Goal: Find specific page/section: Find specific page/section

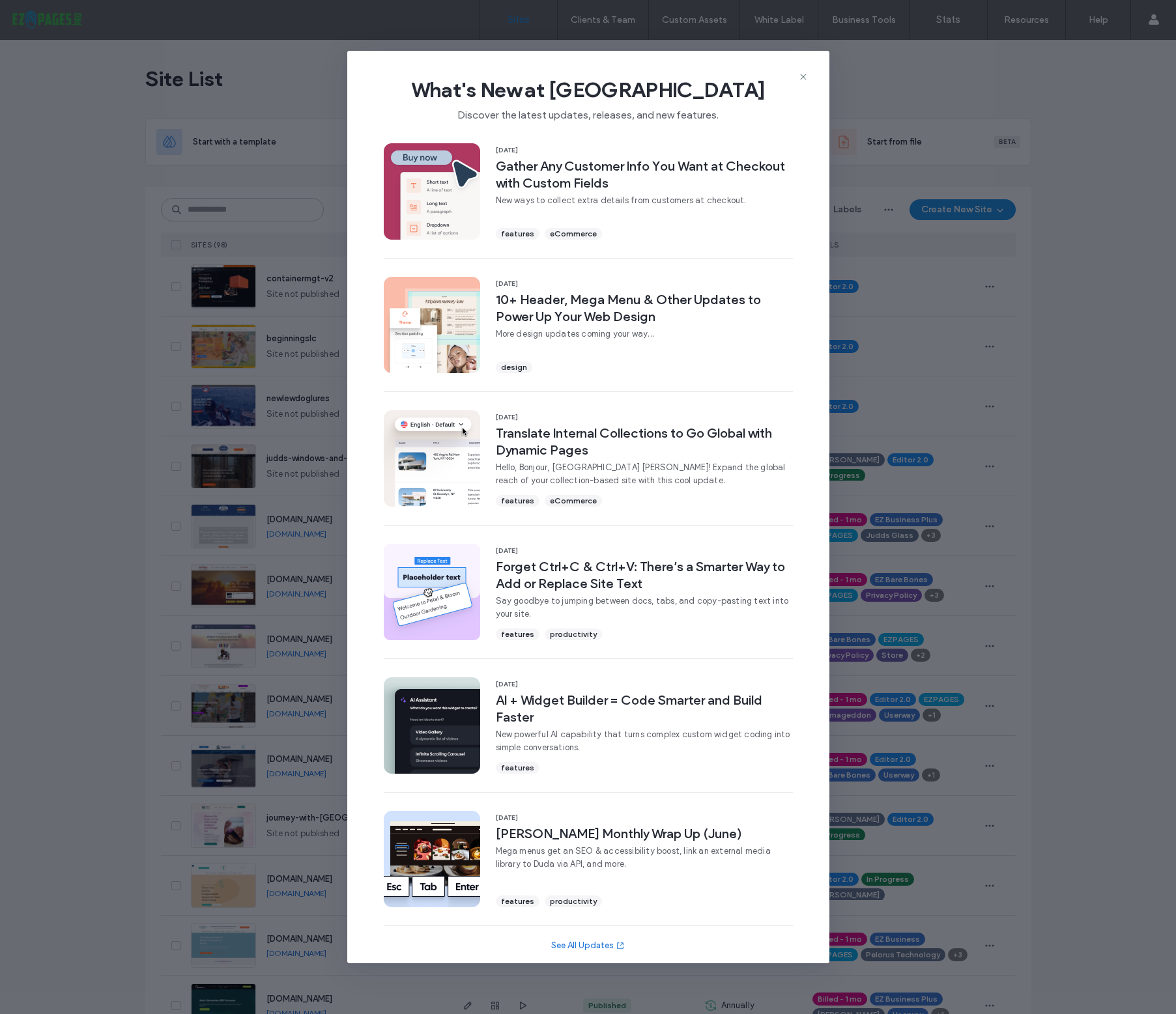
click at [804, 79] on icon at bounding box center [803, 76] width 10 height 10
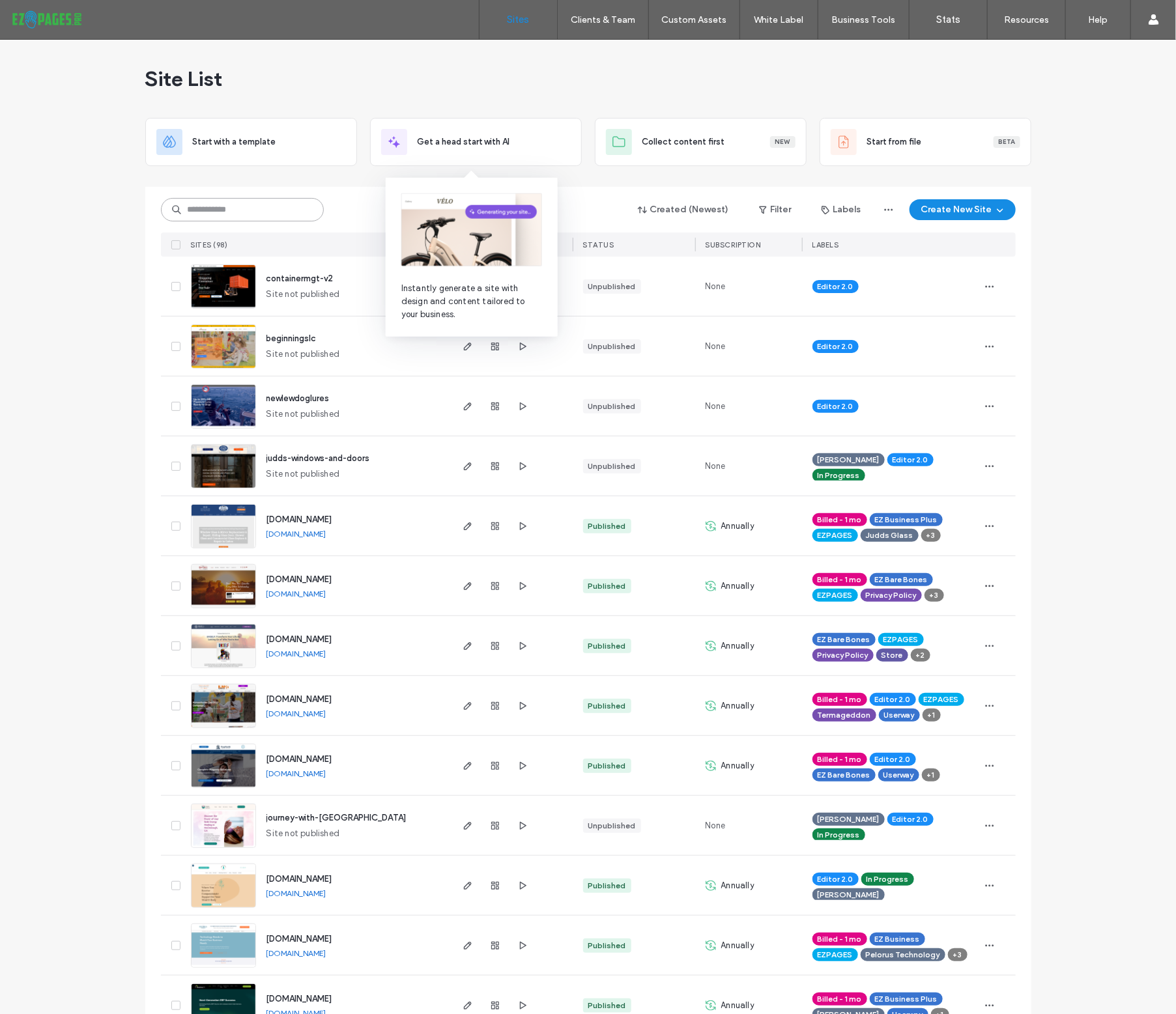
click at [205, 214] on input at bounding box center [242, 209] width 163 height 23
type input "*"
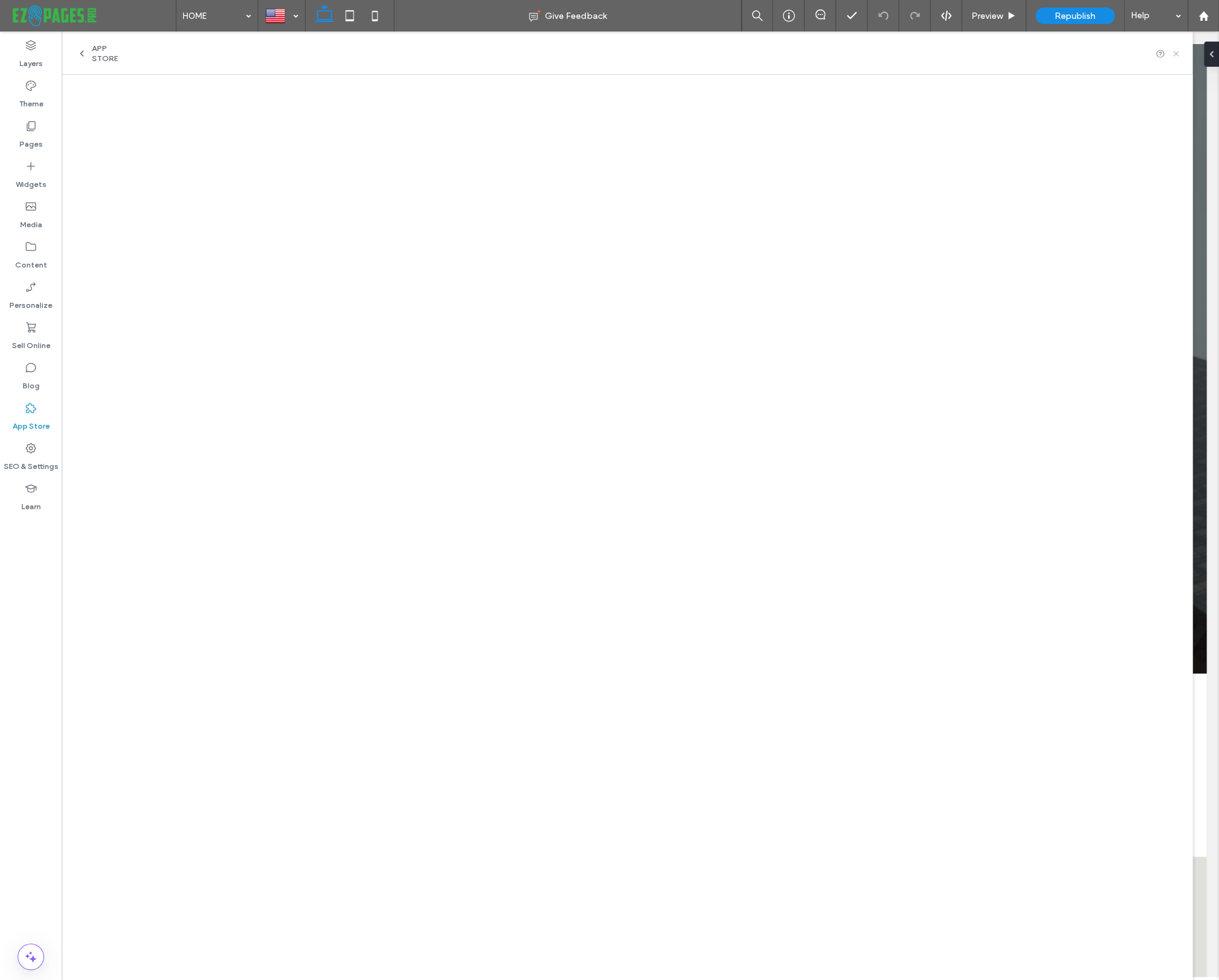
click at [1176, 52] on use at bounding box center [1175, 53] width 5 height 5
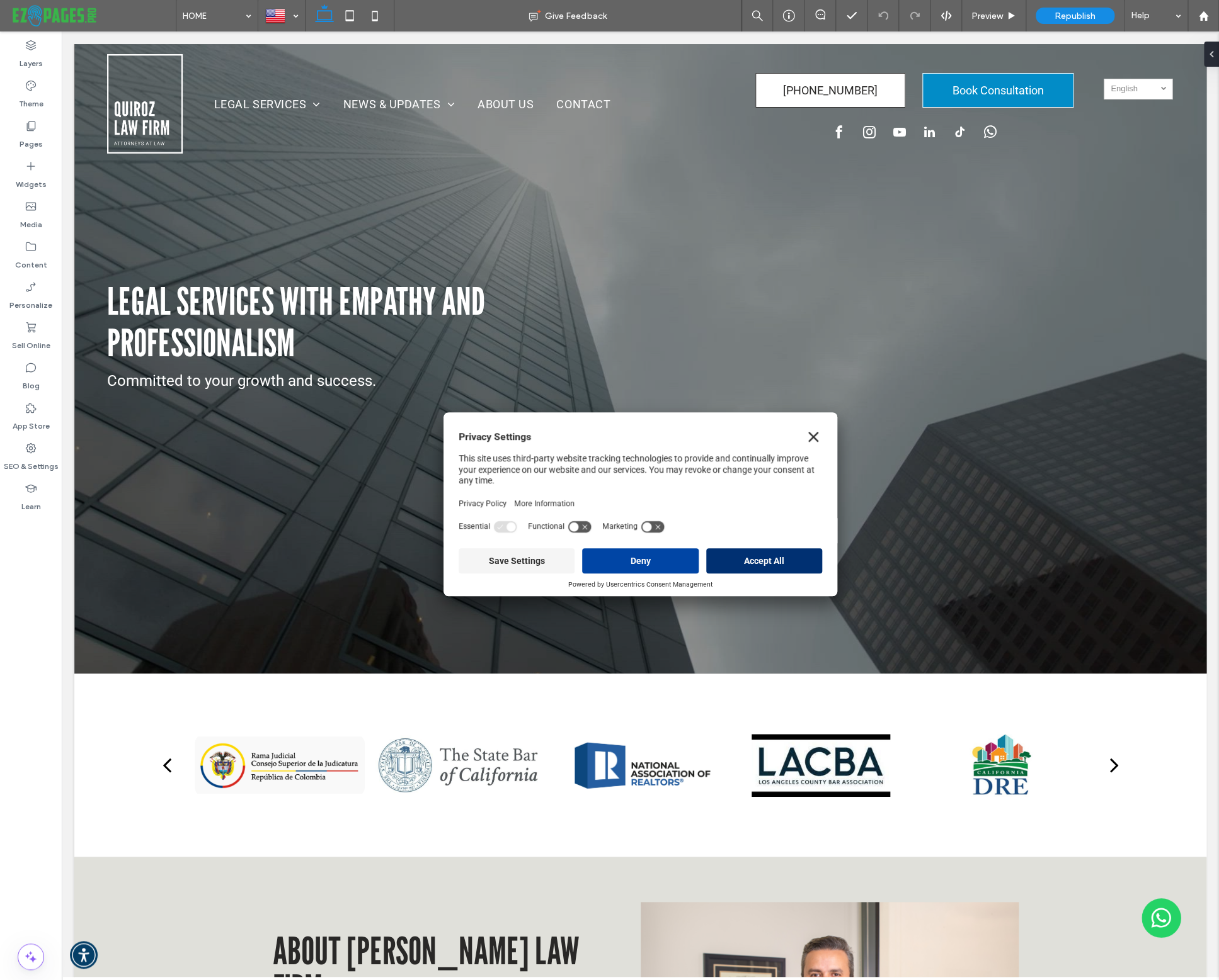
click at [781, 559] on button "Accept All" at bounding box center [764, 561] width 116 height 26
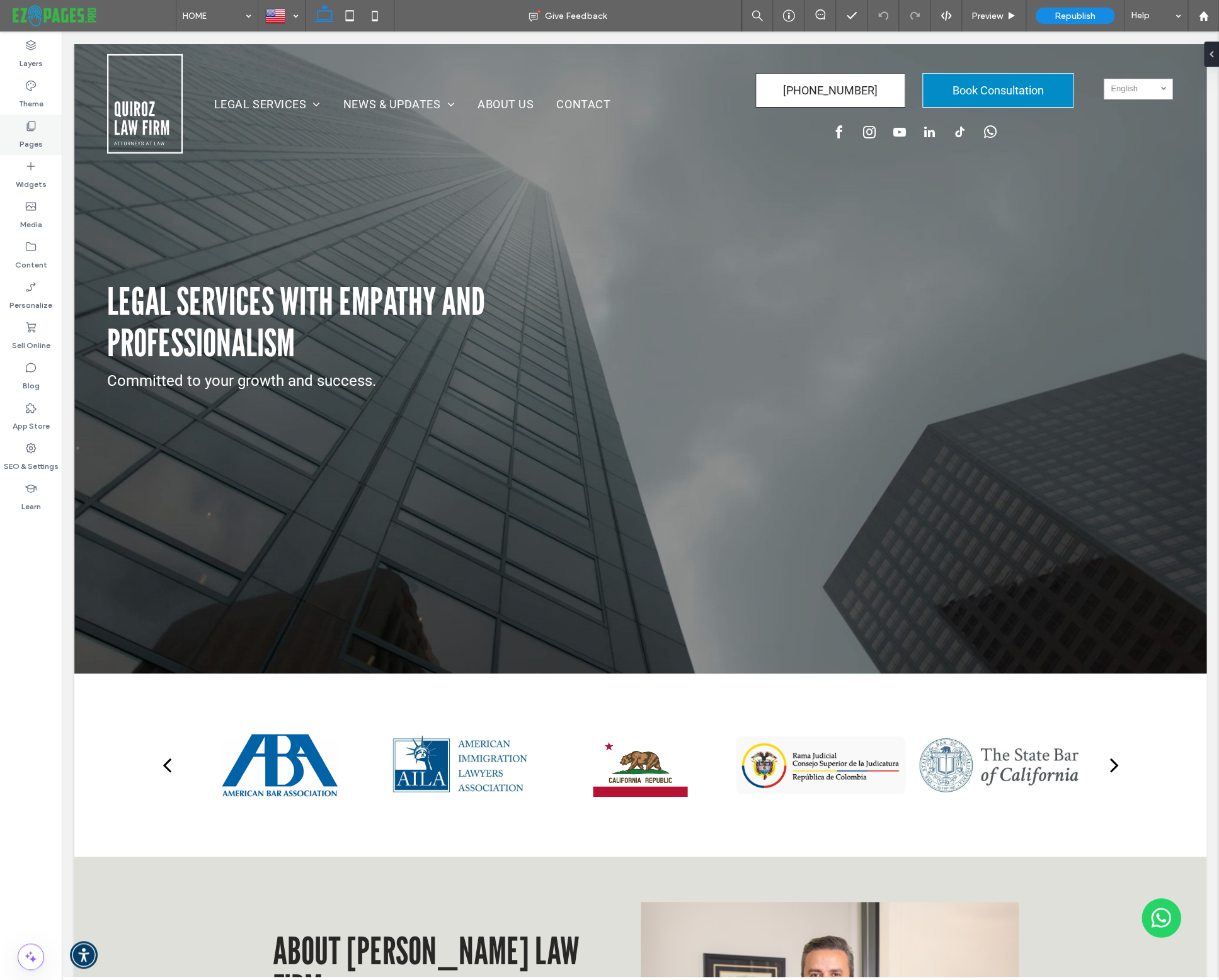
click at [32, 138] on label "Pages" at bounding box center [31, 141] width 23 height 18
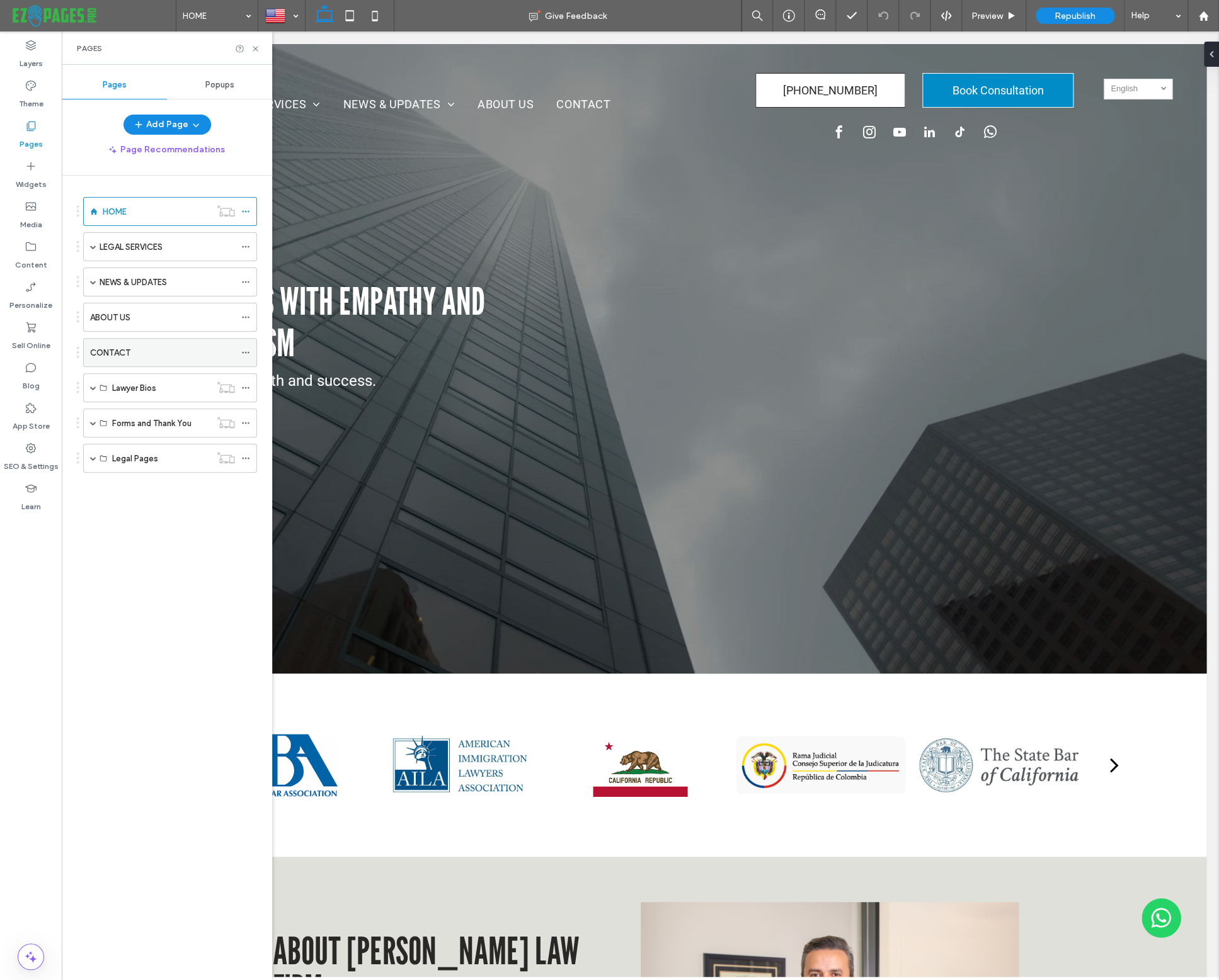
click at [115, 361] on div "CONTACT" at bounding box center [162, 352] width 145 height 28
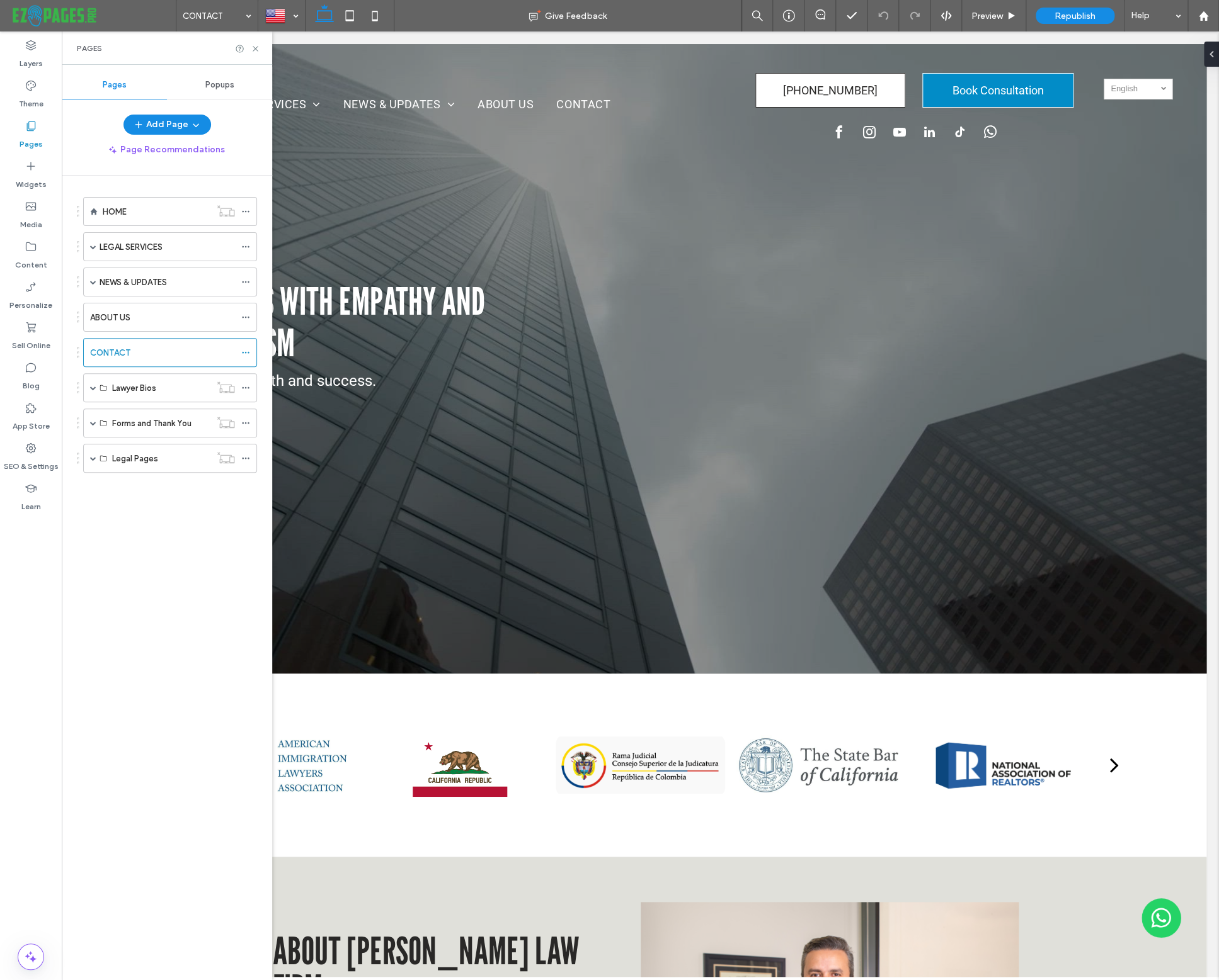
click at [123, 352] on div at bounding box center [609, 490] width 1219 height 980
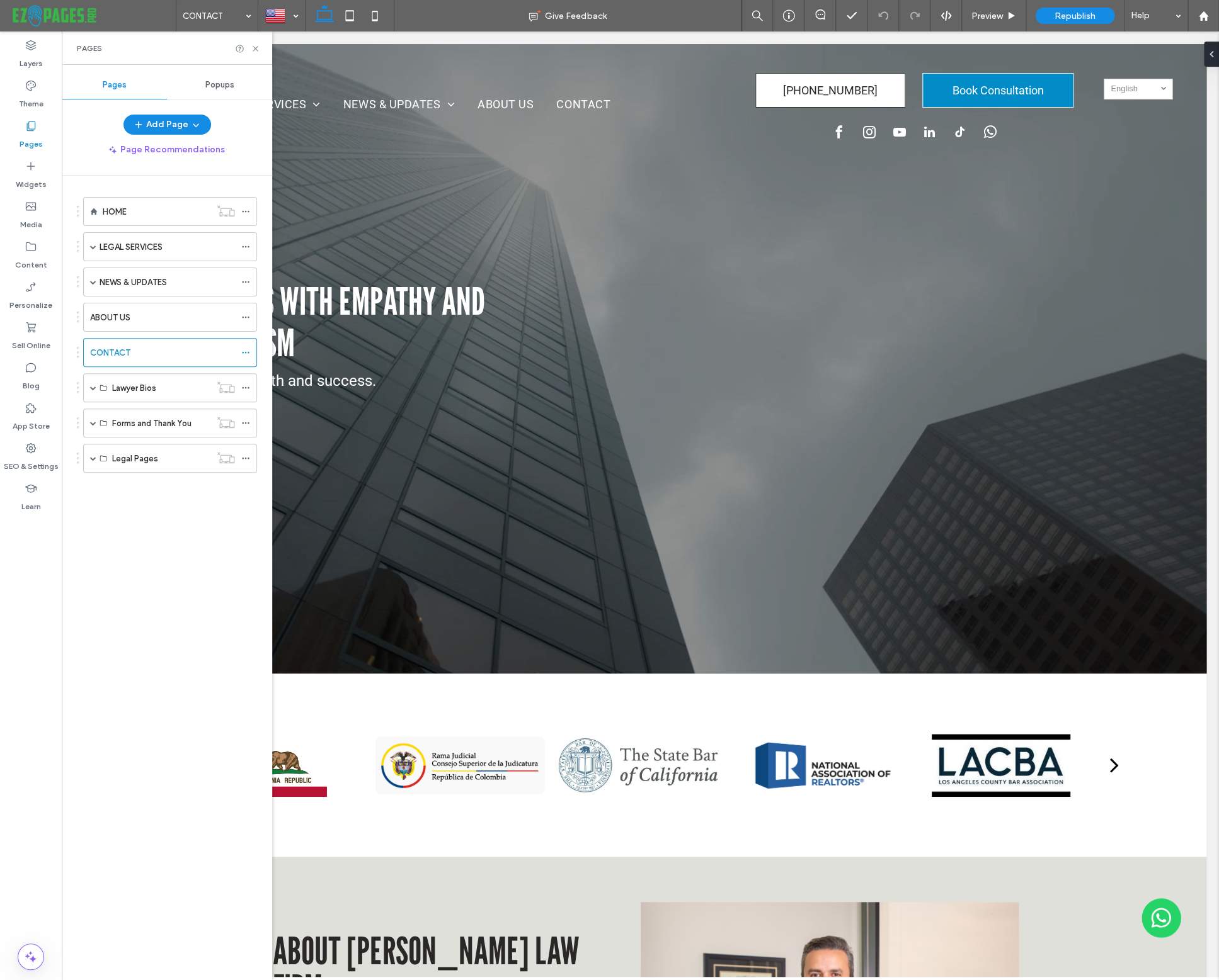
click at [138, 354] on div at bounding box center [609, 490] width 1219 height 980
click at [128, 211] on div at bounding box center [609, 490] width 1219 height 980
click at [133, 223] on div at bounding box center [609, 490] width 1219 height 980
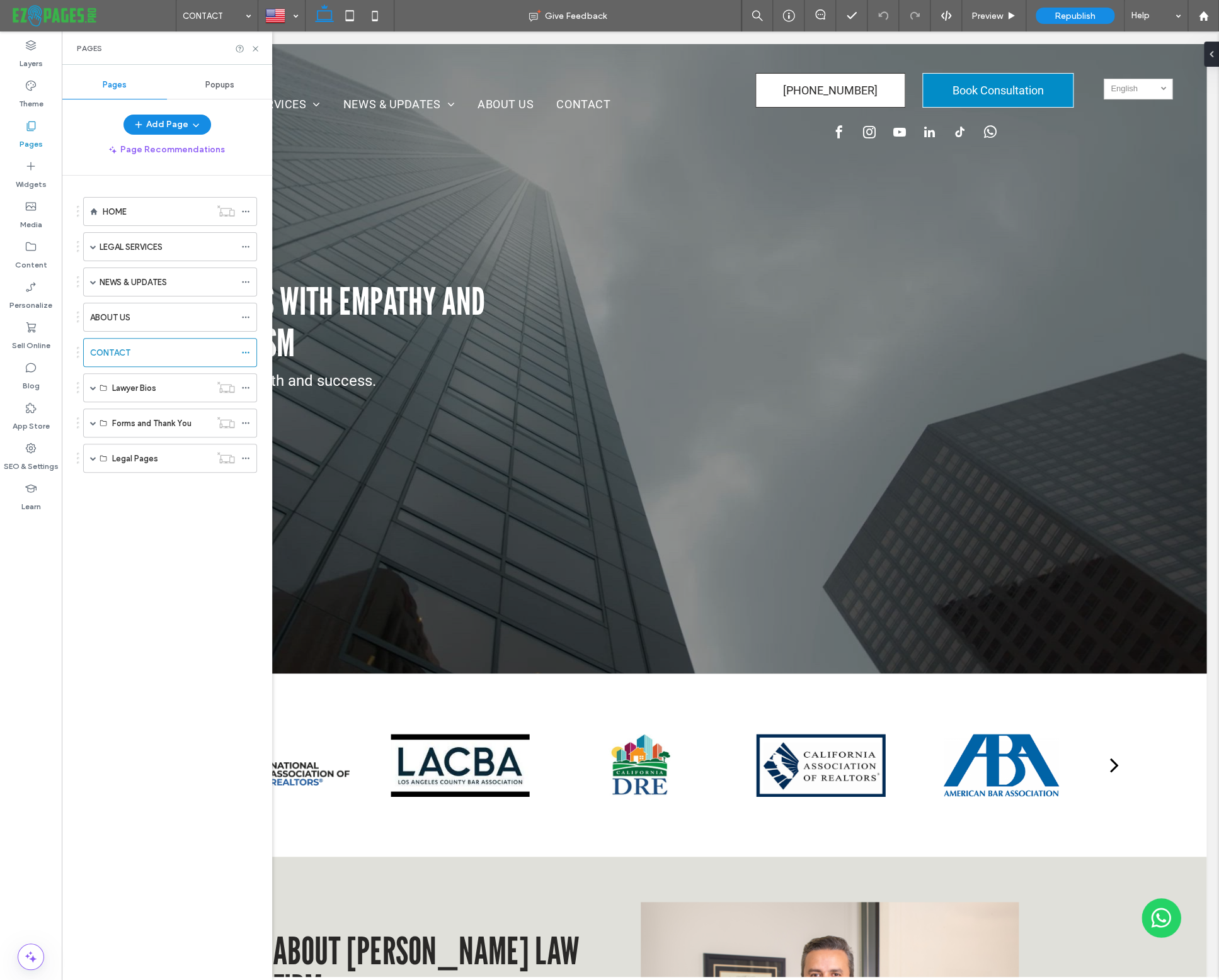
click at [160, 206] on div at bounding box center [609, 490] width 1219 height 980
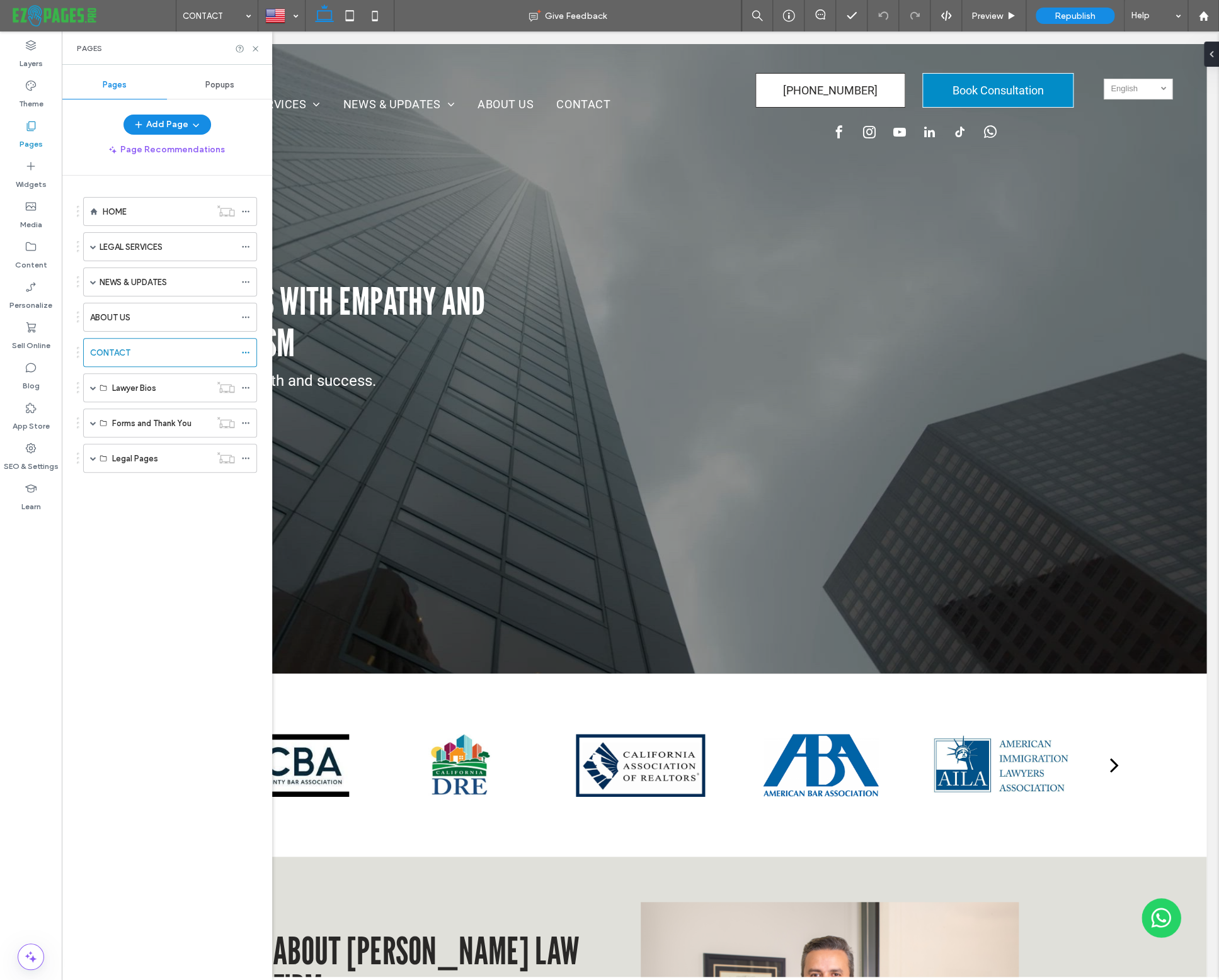
drag, startPoint x: 250, startPoint y: 560, endPoint x: 254, endPoint y: 551, distance: 9.8
drag, startPoint x: 199, startPoint y: 566, endPoint x: 260, endPoint y: 525, distance: 73.5
click at [195, 536] on div at bounding box center [609, 490] width 1219 height 980
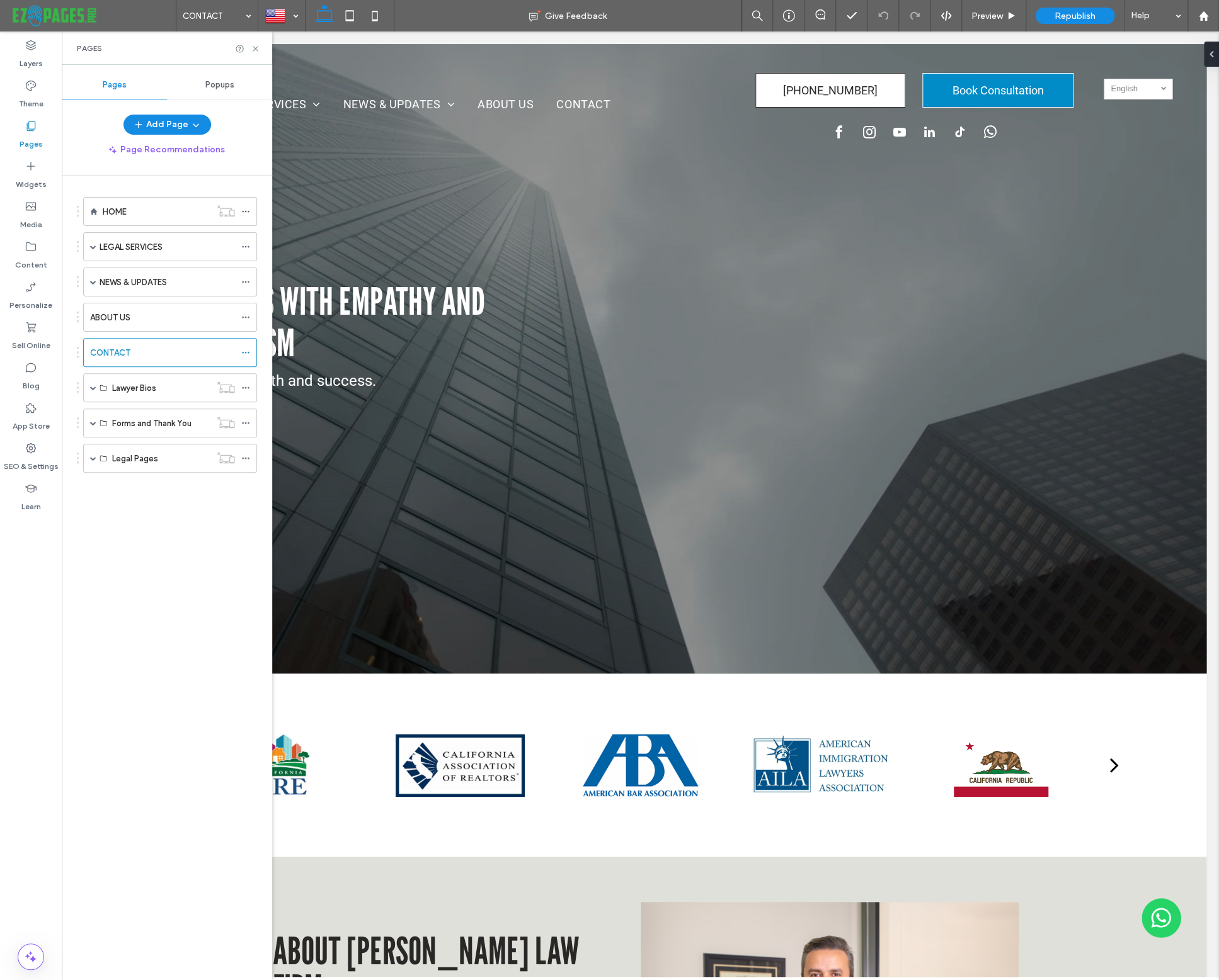
click at [1200, 9] on div at bounding box center [609, 490] width 1219 height 980
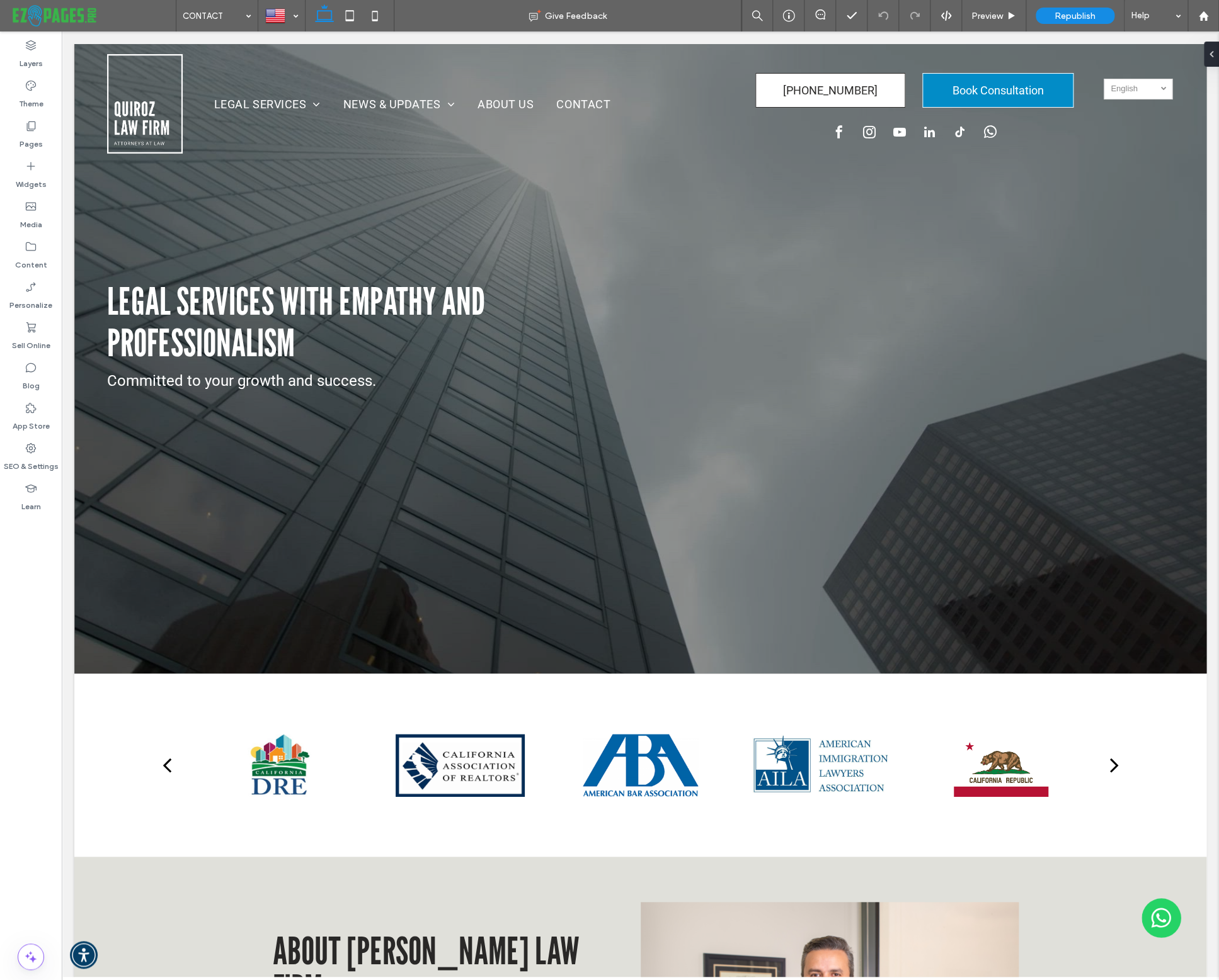
click at [1202, 19] on div at bounding box center [609, 490] width 1219 height 980
